Goal: Transaction & Acquisition: Purchase product/service

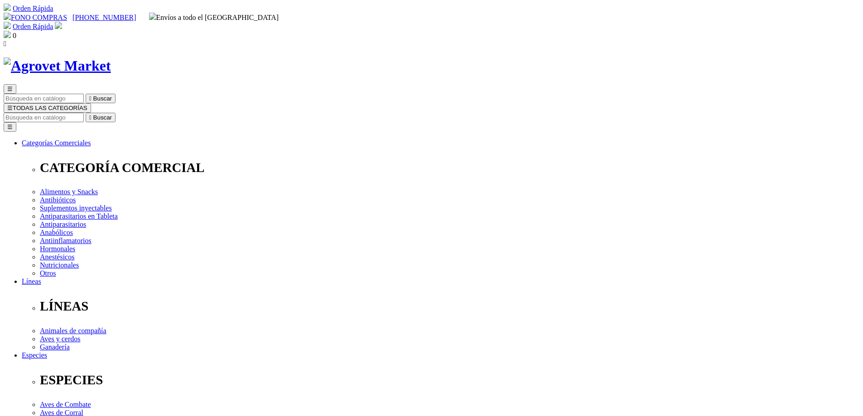
click at [84, 113] on input "Buscar" at bounding box center [44, 118] width 80 height 10
type input "artrosamin"
click at [86, 113] on button " Buscar" at bounding box center [101, 118] width 30 height 10
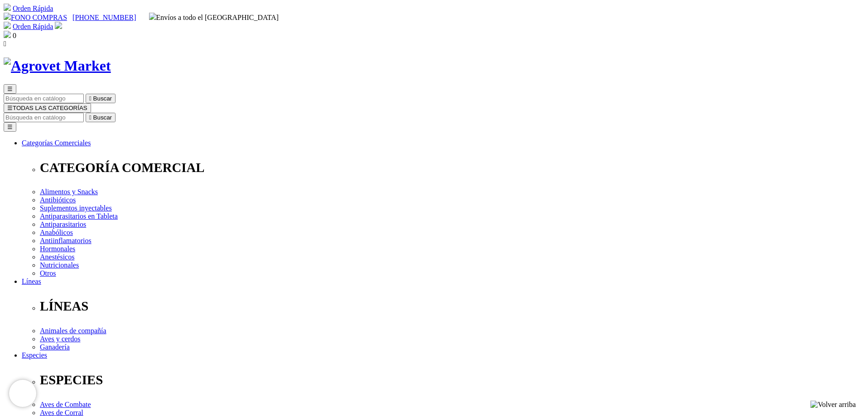
select select "354"
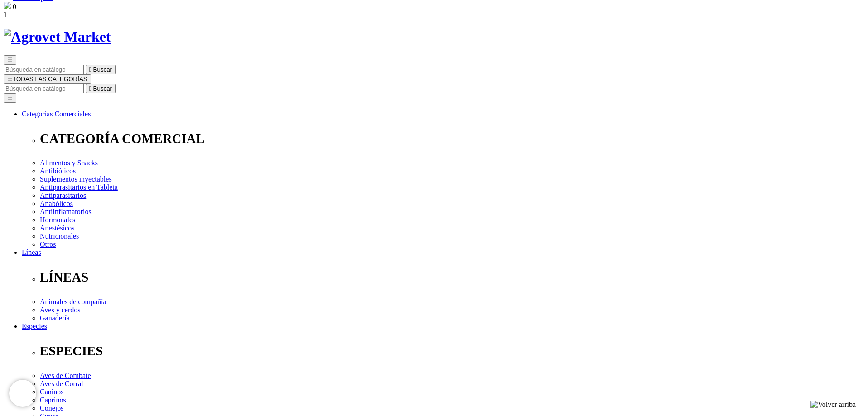
scroll to position [45, 0]
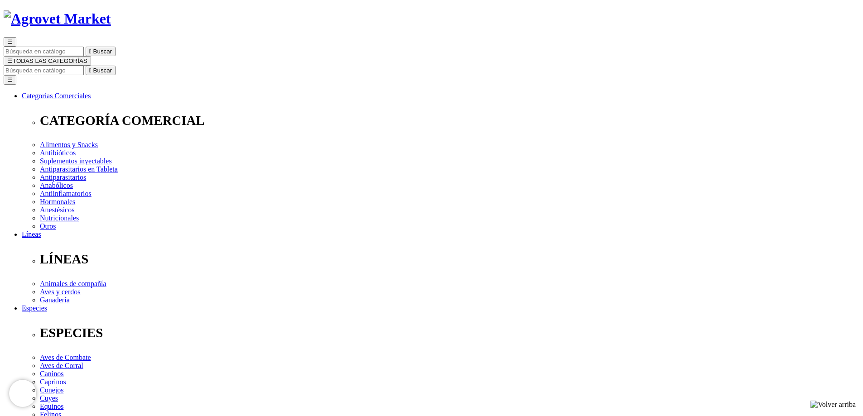
scroll to position [45, 0]
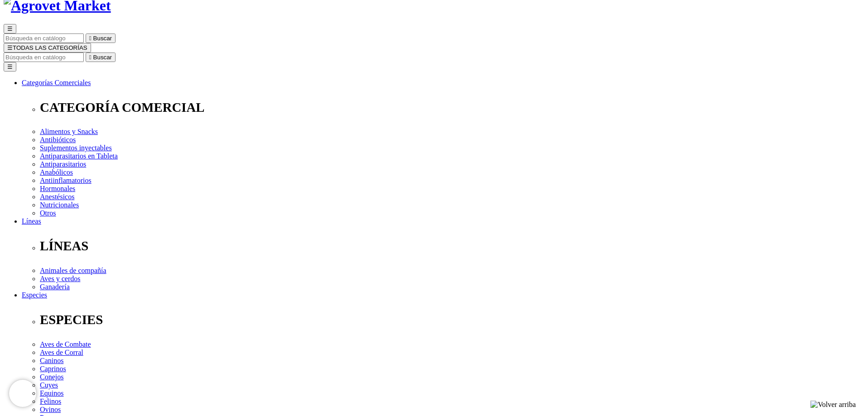
scroll to position [0, 0]
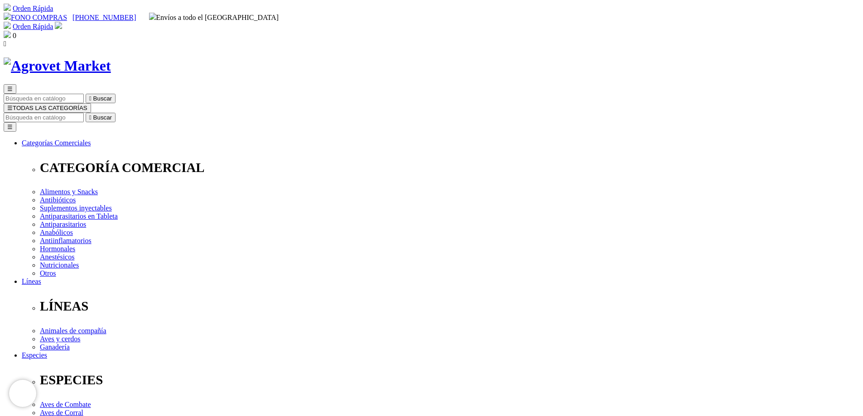
click at [84, 113] on input "Buscar" at bounding box center [44, 118] width 80 height 10
type input "artr"
click at [84, 113] on input "Buscar" at bounding box center [44, 118] width 80 height 10
type input "a"
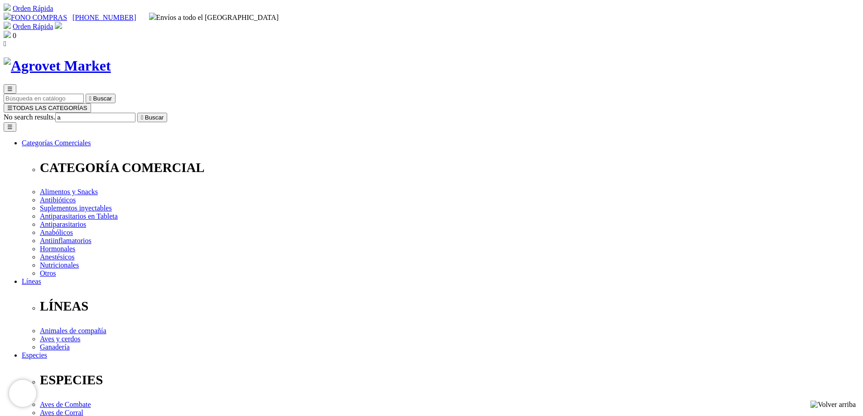
drag, startPoint x: 434, startPoint y: 118, endPoint x: 635, endPoint y: 113, distance: 201.6
copy h1 "Artrosamine® Advanced Mini & Small"
